Goal: Task Accomplishment & Management: Complete application form

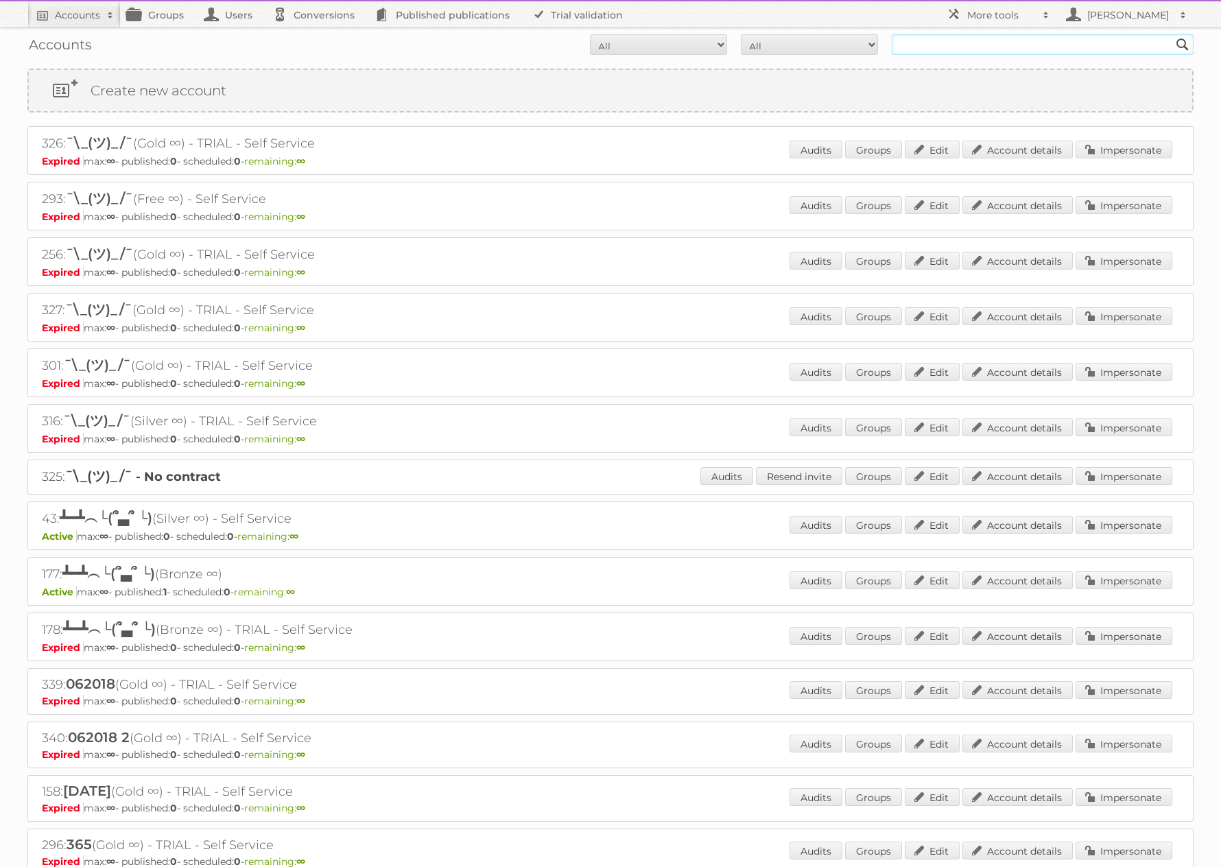
click at [978, 45] on input "text" at bounding box center [1043, 44] width 302 height 21
type input "Tust"
click at [956, 44] on input "Tust" at bounding box center [1043, 44] width 302 height 21
click at [1173, 34] on input "Search" at bounding box center [1183, 44] width 21 height 21
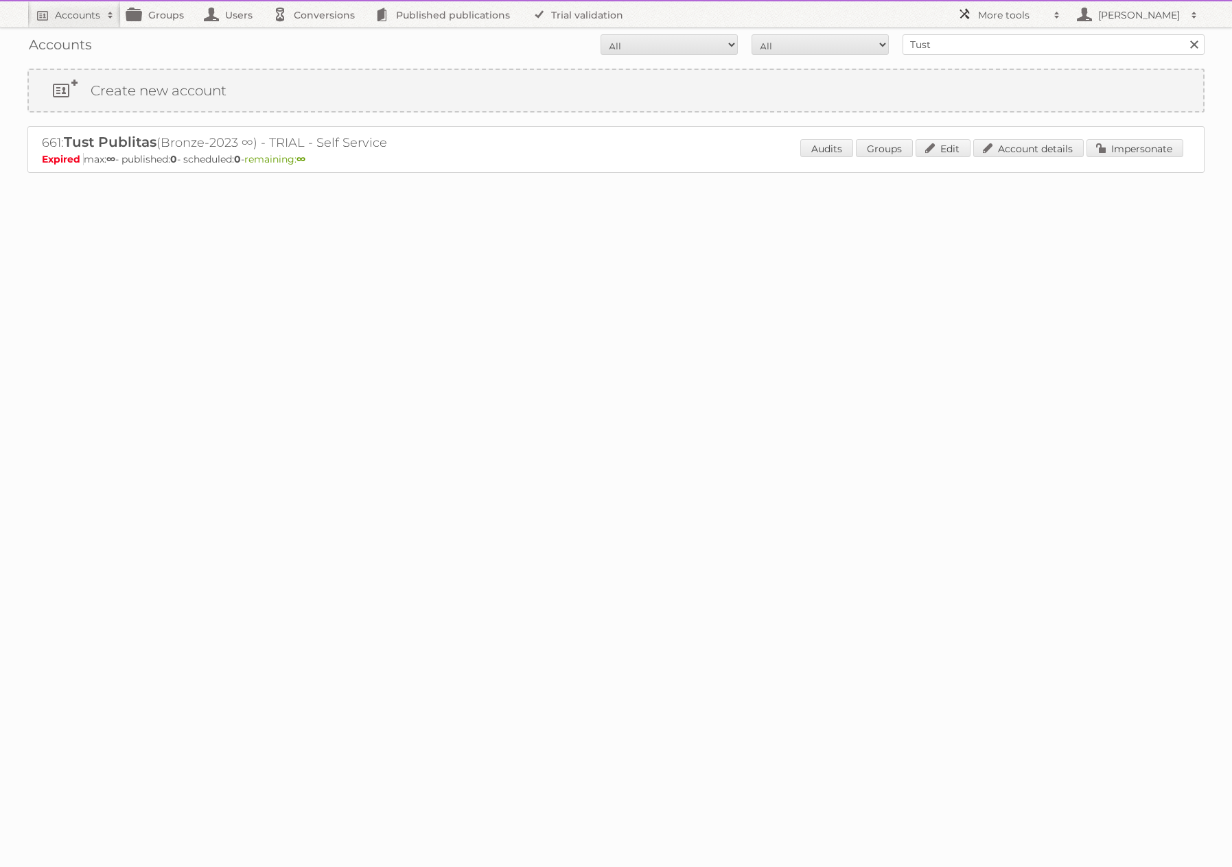
click at [967, 16] on link "More tools" at bounding box center [1008, 14] width 117 height 26
click at [986, 186] on link "Beta Features" at bounding box center [1019, 182] width 136 height 21
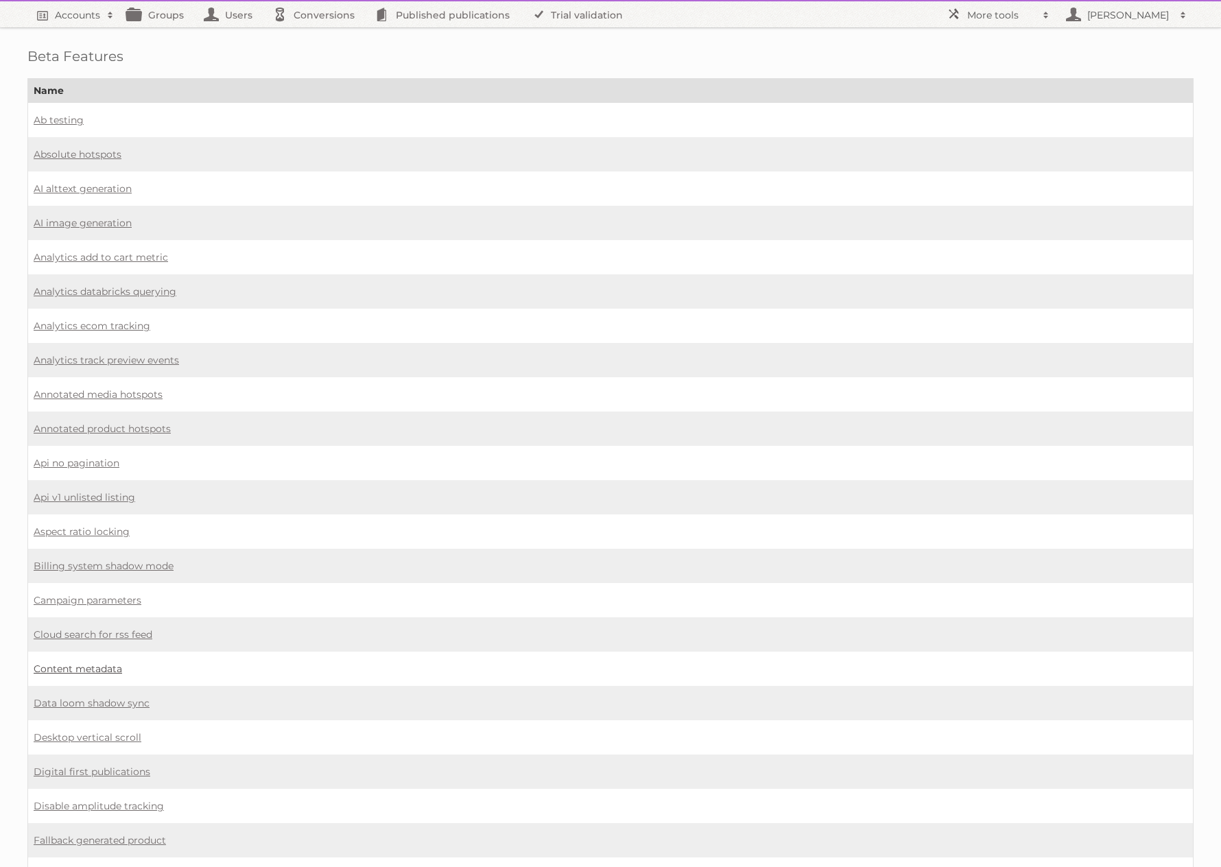
click at [78, 663] on link "Content metadata" at bounding box center [78, 669] width 89 height 12
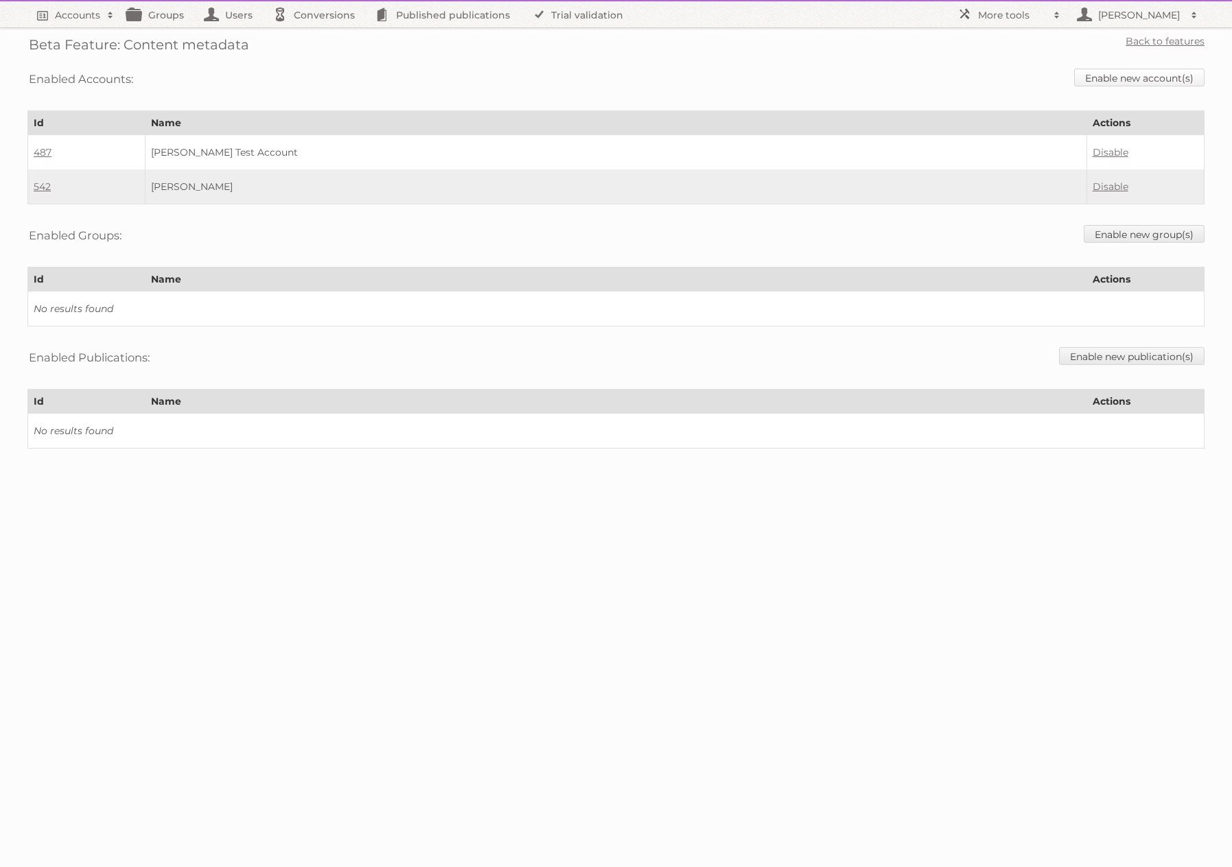
click at [1137, 81] on link "Enable new account(s)" at bounding box center [1139, 78] width 130 height 18
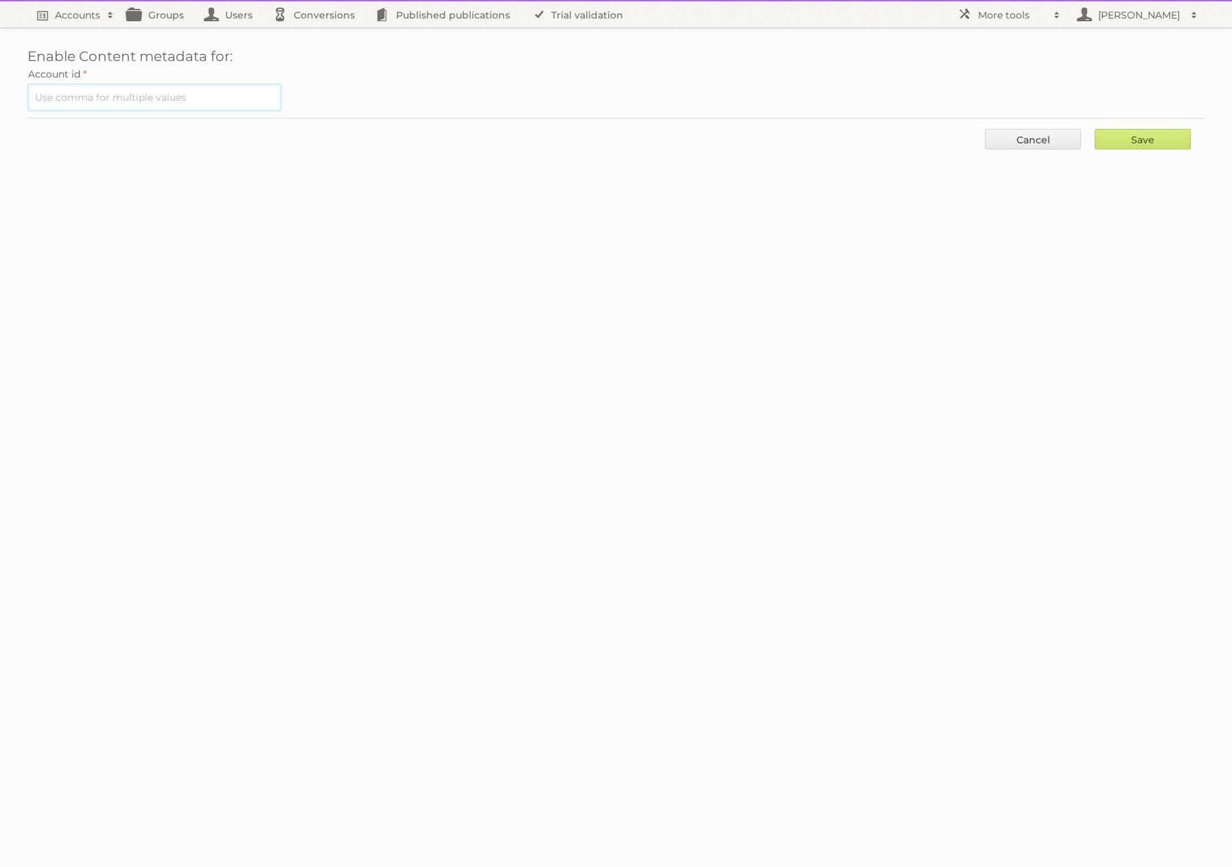
click at [246, 100] on input "text" at bounding box center [154, 97] width 254 height 27
type input "661"
click at [1149, 146] on input "Save" at bounding box center [1142, 139] width 96 height 21
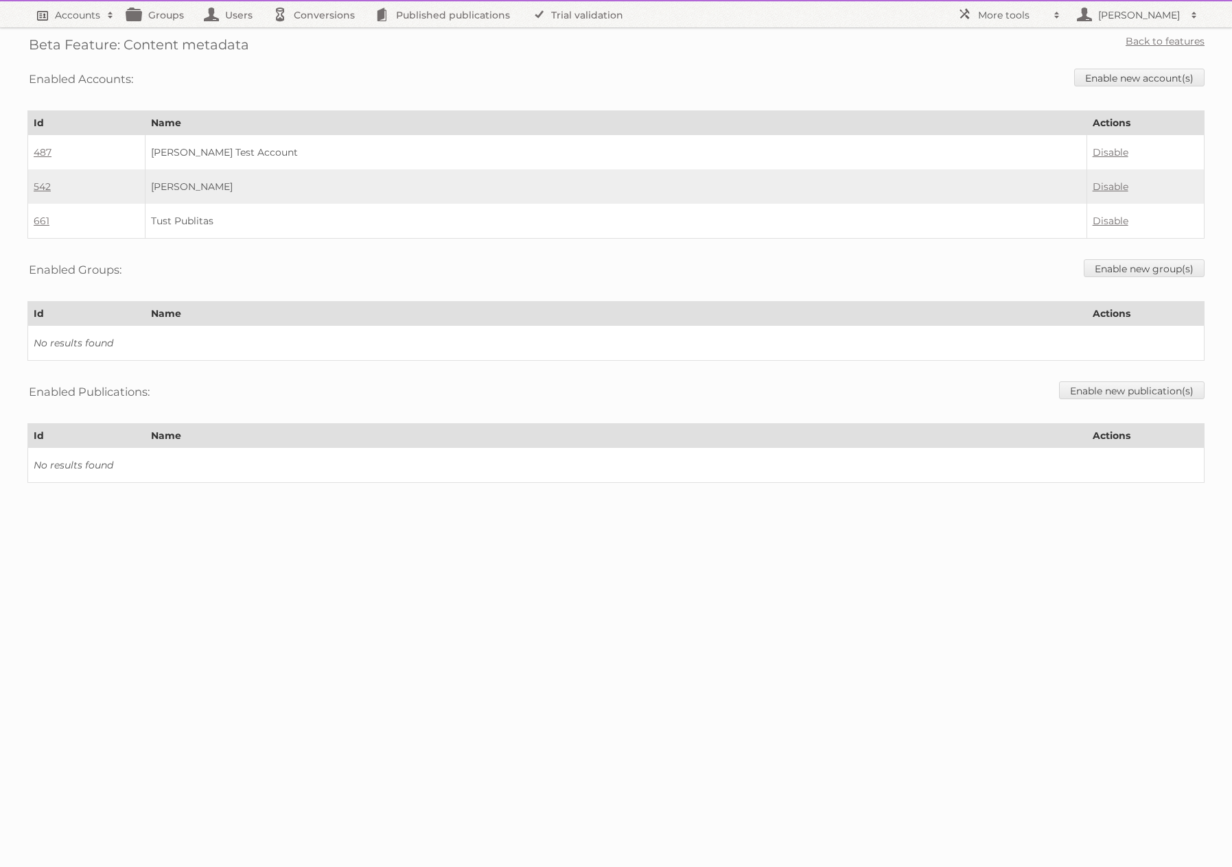
click at [82, 19] on h2 "Accounts" at bounding box center [77, 15] width 45 height 14
click at [508, 80] on div "Enabled Accounts: Enable new account(s)" at bounding box center [615, 79] width 1177 height 35
click at [161, 20] on link "Groups" at bounding box center [159, 14] width 77 height 26
click at [45, 217] on link "661" at bounding box center [42, 221] width 16 height 12
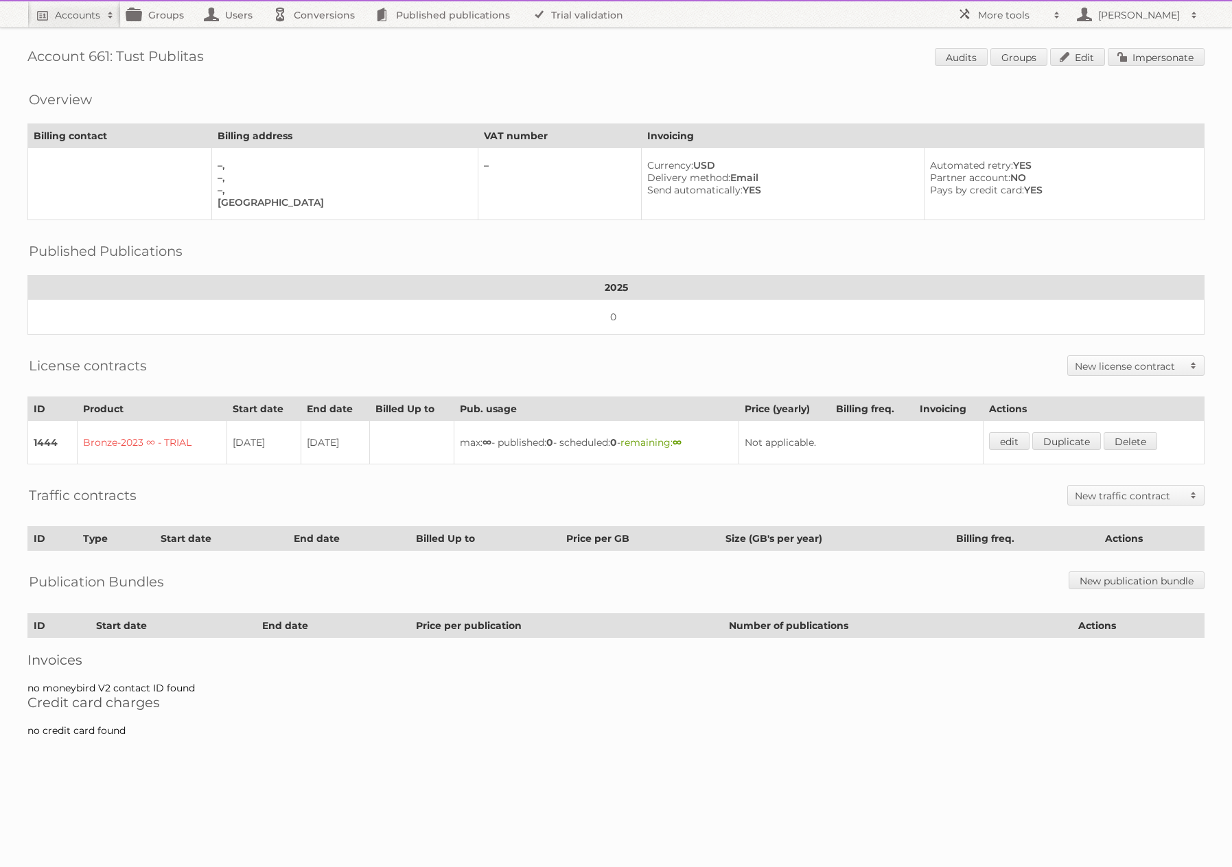
click at [1107, 367] on h2 "New license contract" at bounding box center [1128, 367] width 108 height 14
click at [1101, 388] on link "Enterprise" at bounding box center [1136, 389] width 136 height 21
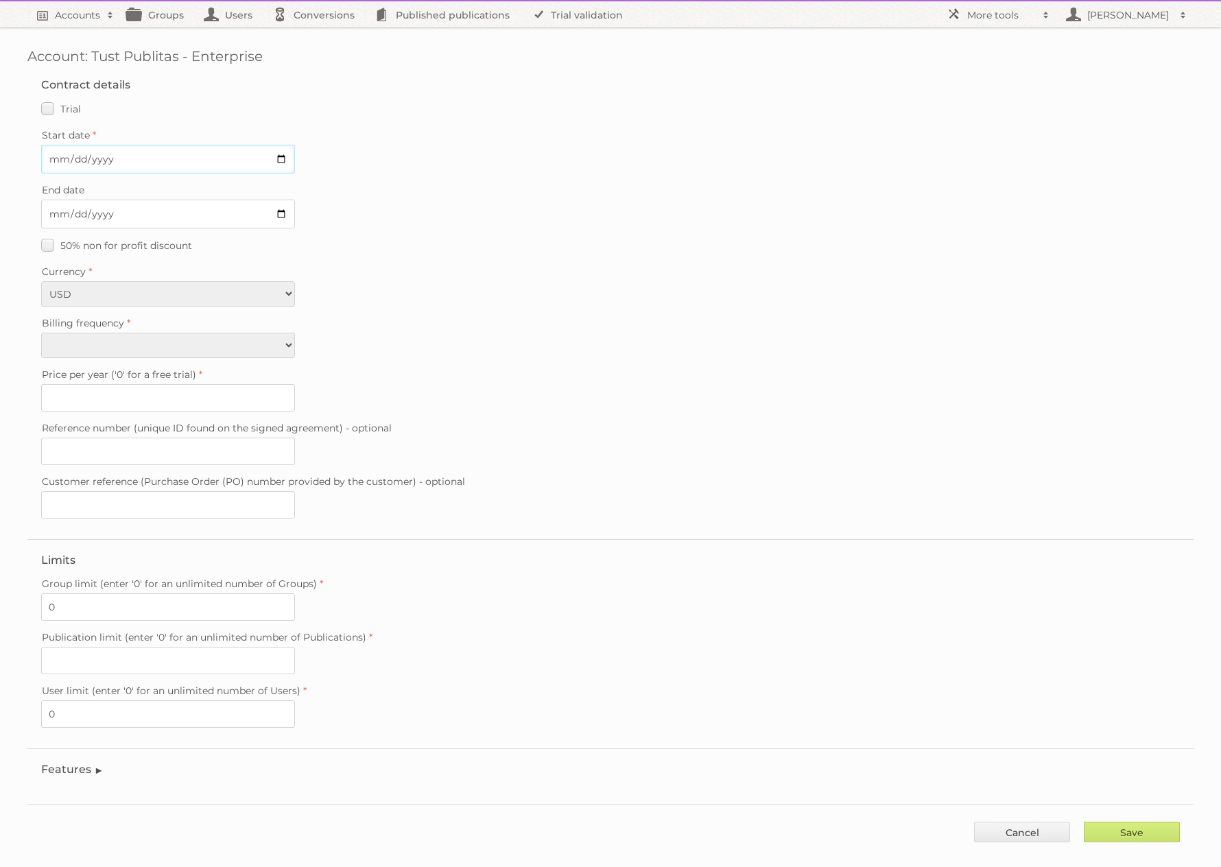
click at [154, 161] on input "Start date" at bounding box center [168, 159] width 254 height 29
click at [281, 162] on input "Start date" at bounding box center [168, 159] width 254 height 29
type input "2025-09-03"
click at [174, 344] on select "Monthly Quarterly Yearly Every 2 years" at bounding box center [168, 345] width 254 height 25
select select "yearly"
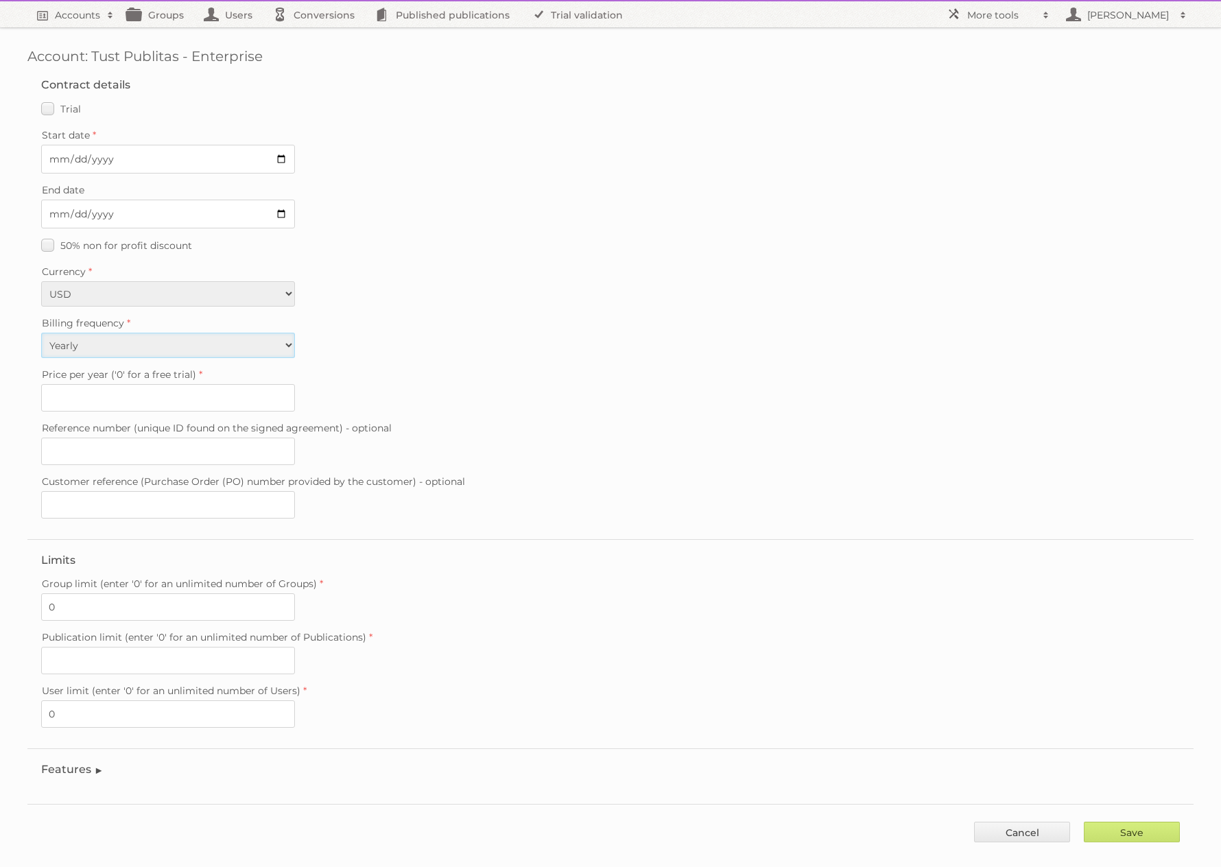
click at [41, 333] on select "Monthly Quarterly Yearly Every 2 years" at bounding box center [168, 345] width 254 height 25
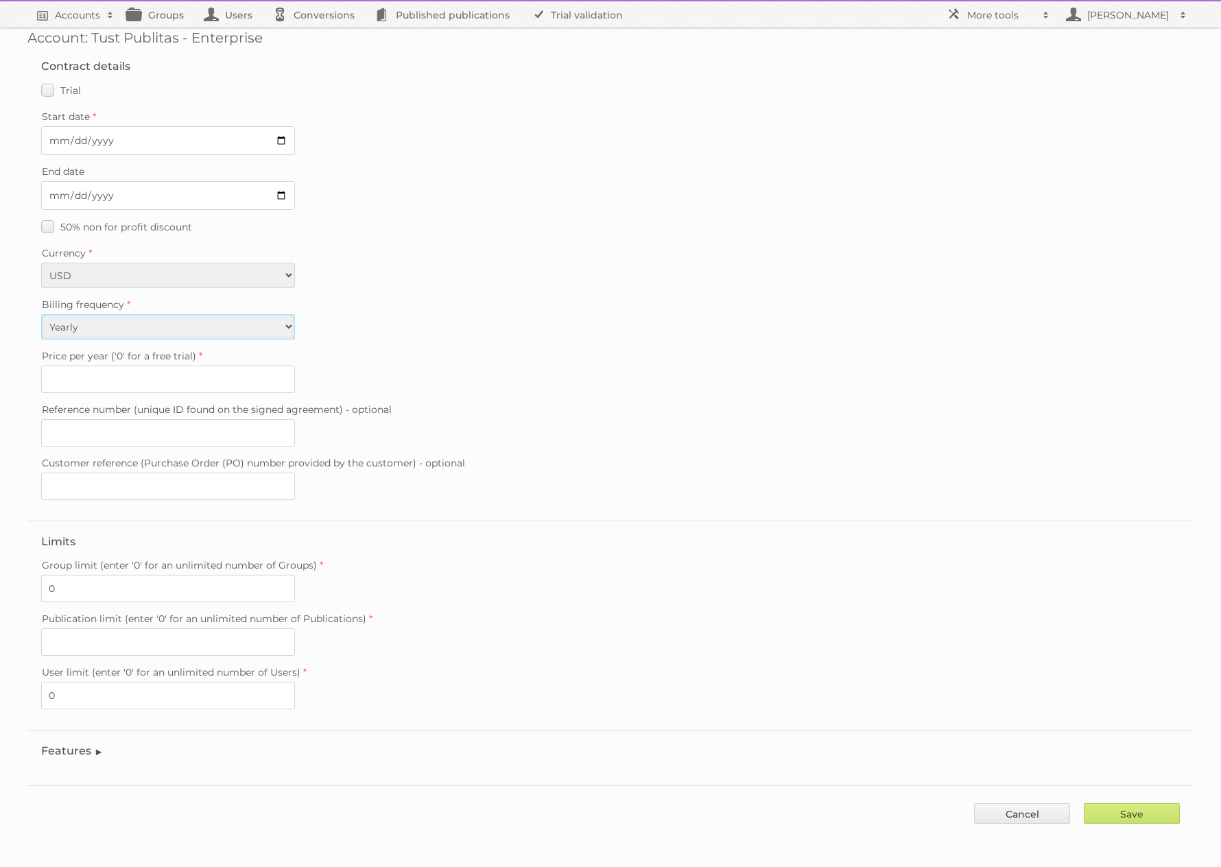
scroll to position [19, 0]
click at [91, 637] on input "Publication limit (enter '0' for an unlimited number of Publications)" at bounding box center [168, 641] width 254 height 27
type input "0"
click at [1112, 812] on input "Save" at bounding box center [1132, 813] width 96 height 21
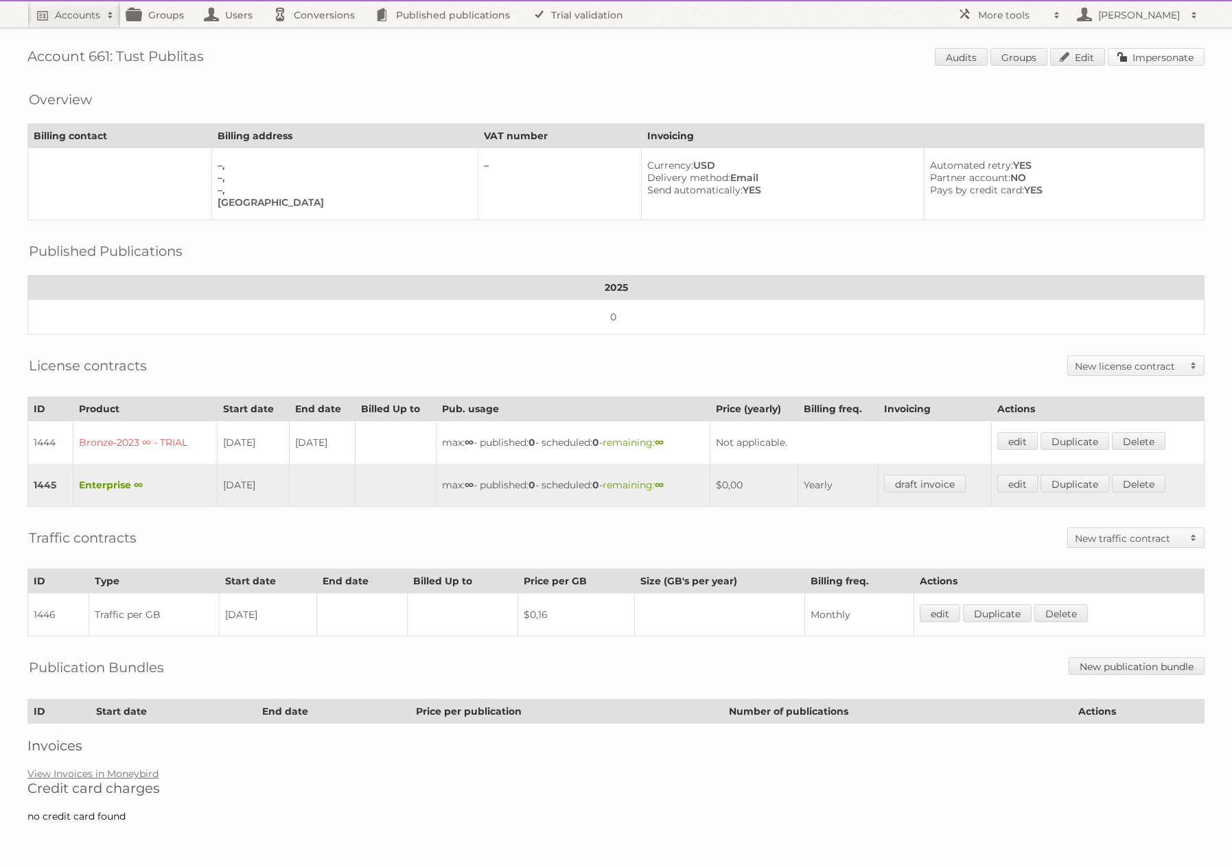
click at [1135, 53] on link "Impersonate" at bounding box center [1155, 57] width 97 height 18
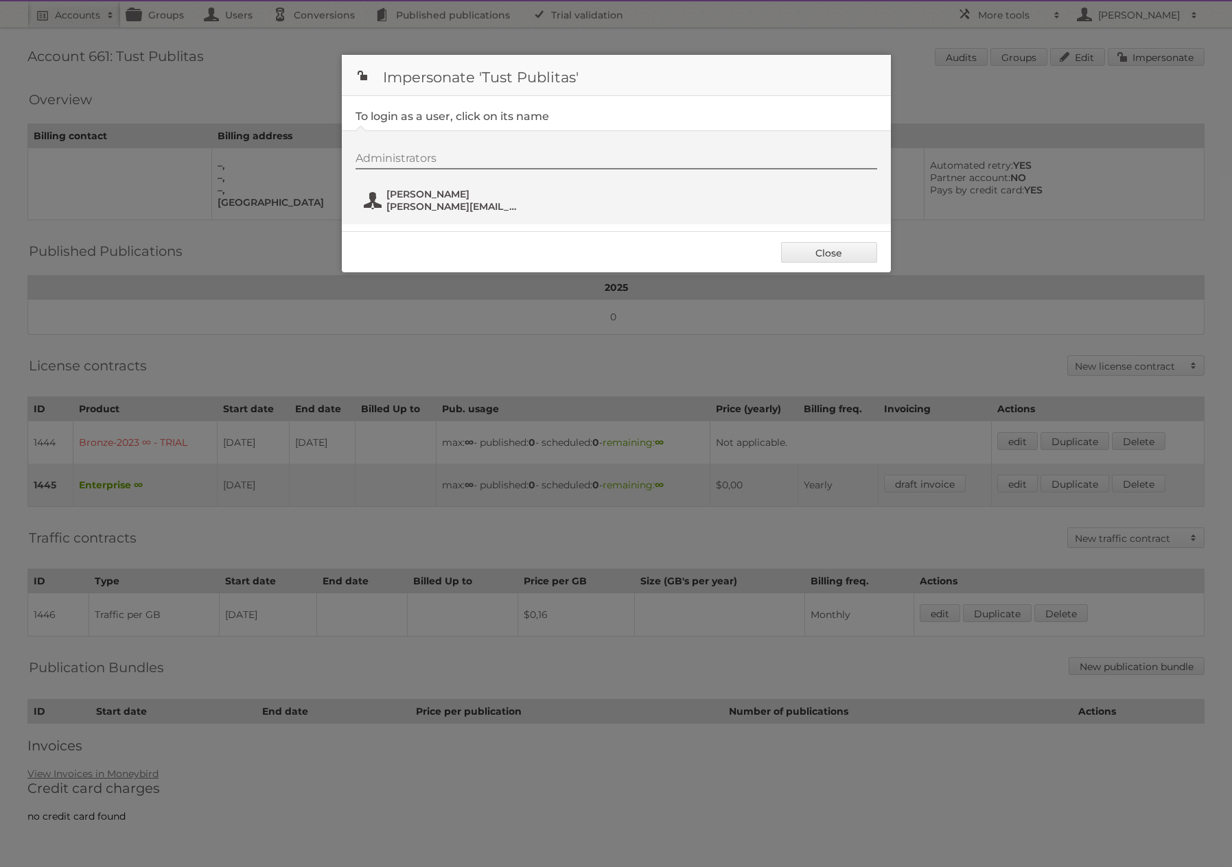
click at [408, 204] on span "[PERSON_NAME][EMAIL_ADDRESS][DOMAIN_NAME]" at bounding box center [452, 206] width 133 height 12
